Goal: Task Accomplishment & Management: Manage account settings

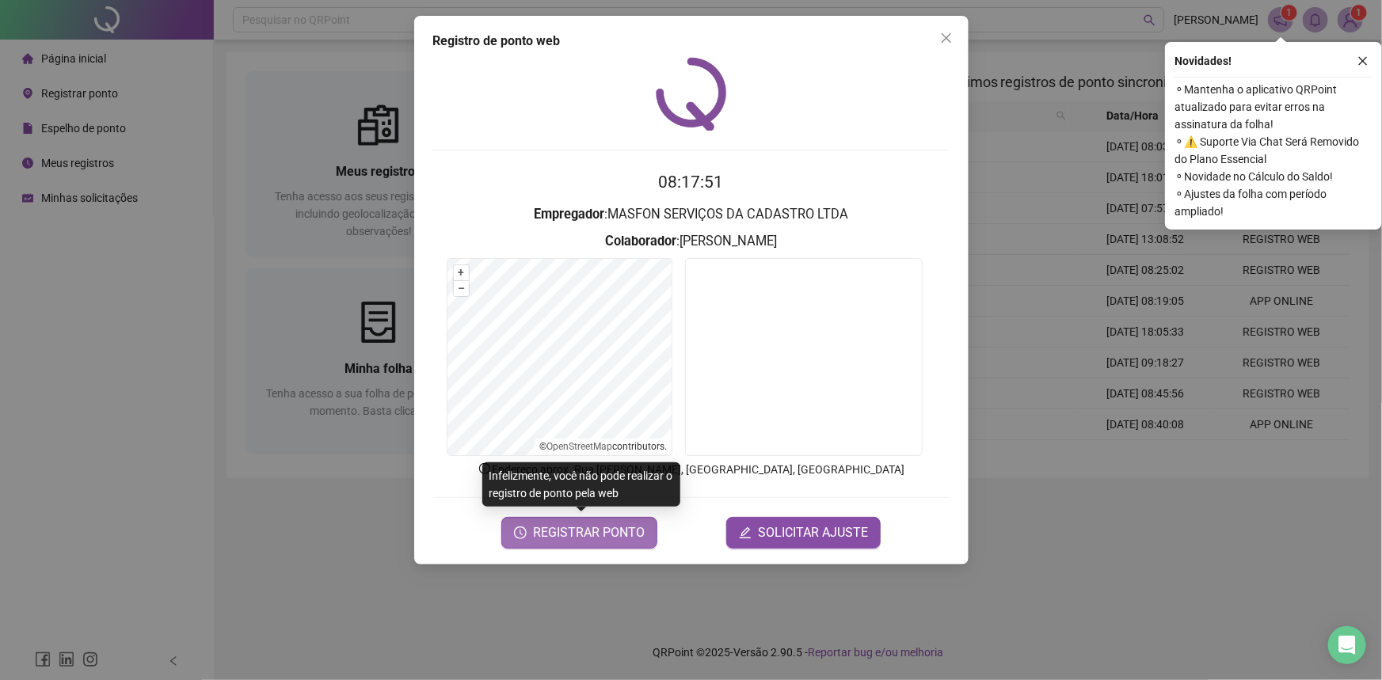
click at [527, 534] on icon "clock-circle" at bounding box center [520, 533] width 13 height 13
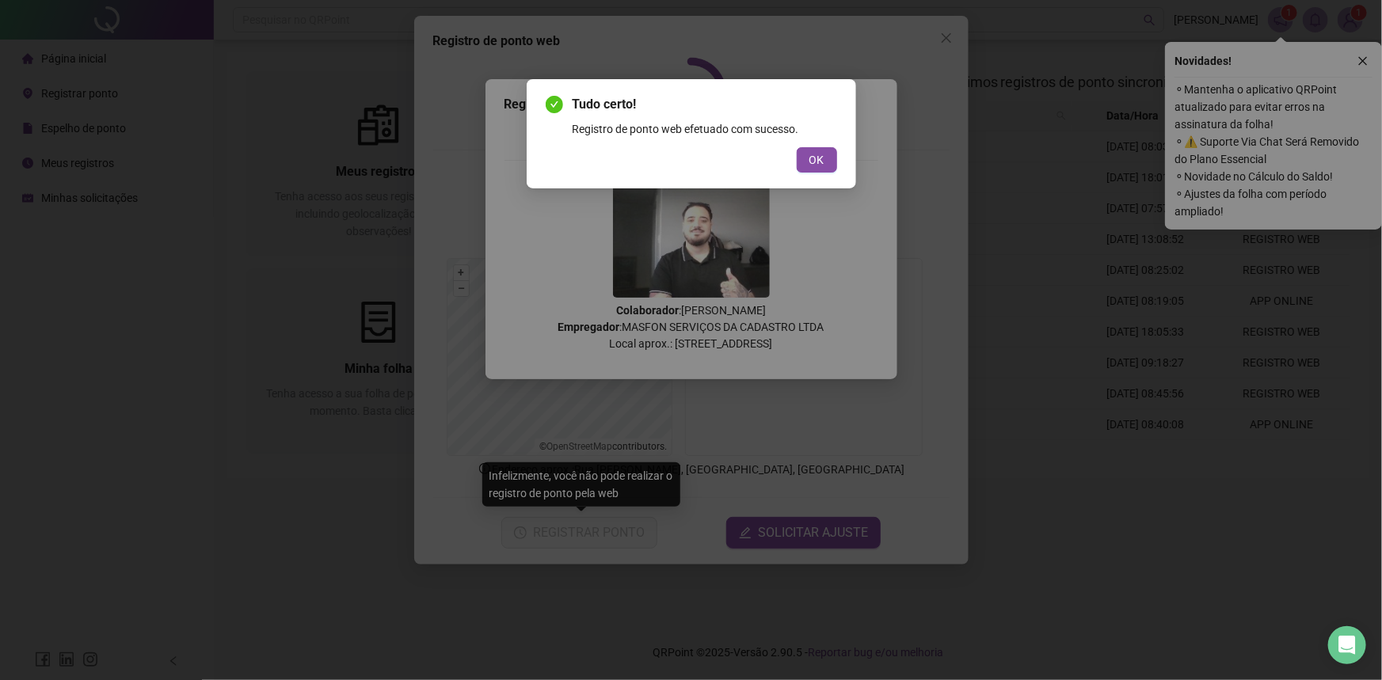
click at [814, 158] on span "OK" at bounding box center [816, 159] width 15 height 17
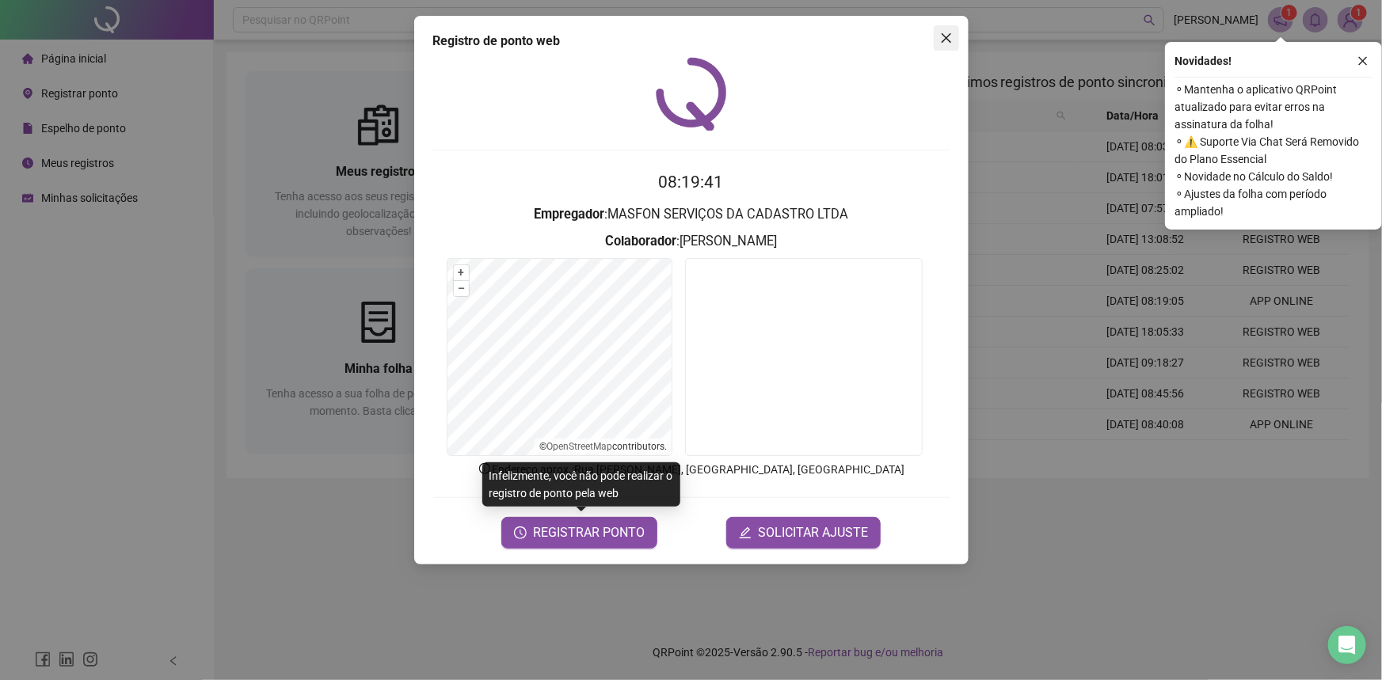
click at [940, 44] on icon "close" at bounding box center [946, 38] width 13 height 13
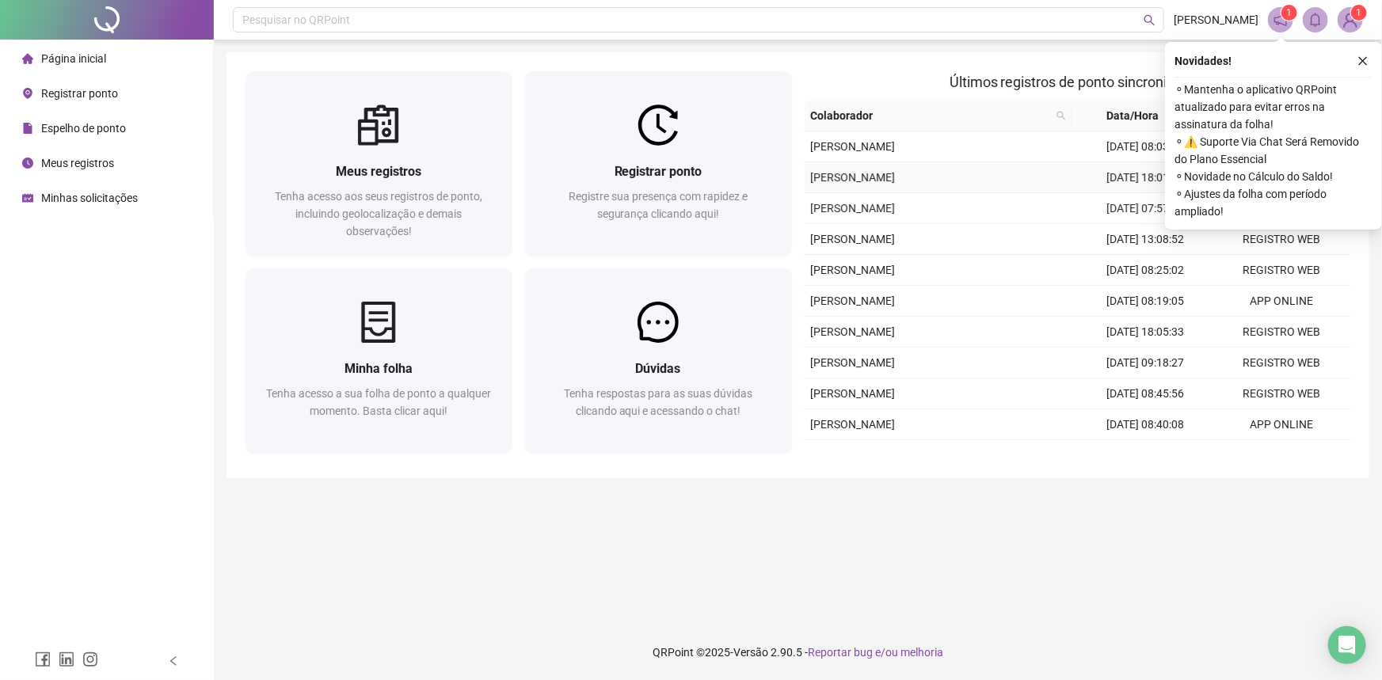
scroll to position [145, 0]
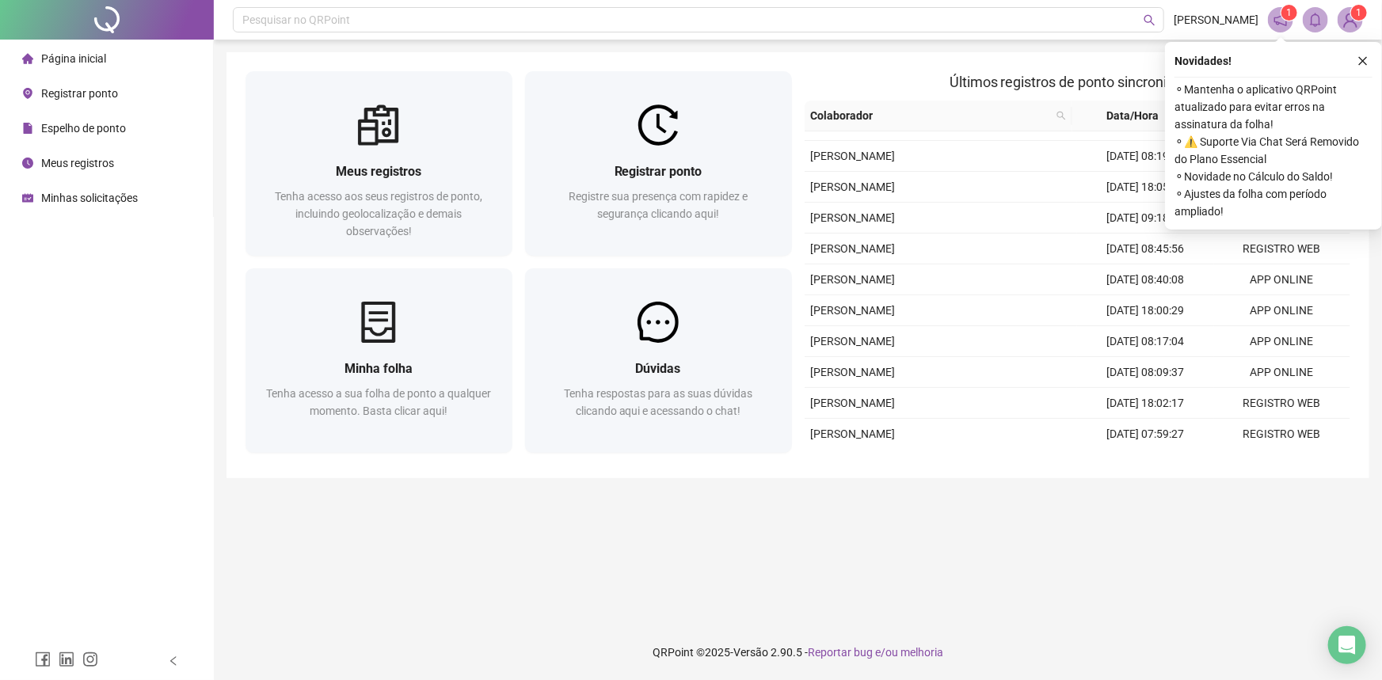
click at [1091, 97] on div "Últimos registros de ponto sincronizados Colaborador Data/Hora Origem [PERSON_N…" at bounding box center [1077, 265] width 559 height 388
click at [116, 130] on span "Espelho de ponto" at bounding box center [83, 128] width 85 height 13
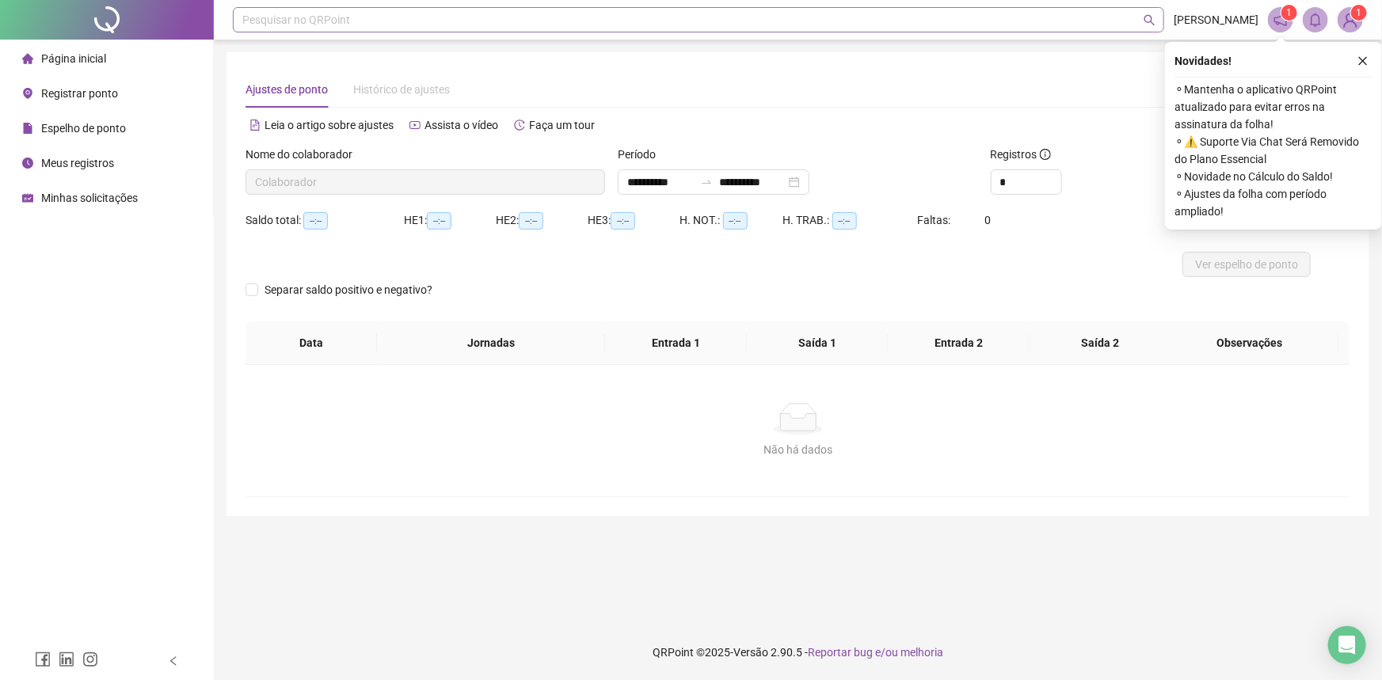
type input "**********"
